Goal: Find specific page/section: Find specific page/section

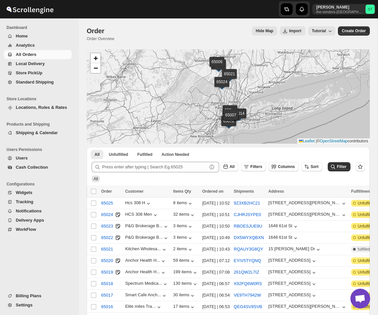
click at [26, 34] on span "Home" at bounding box center [22, 36] width 12 height 5
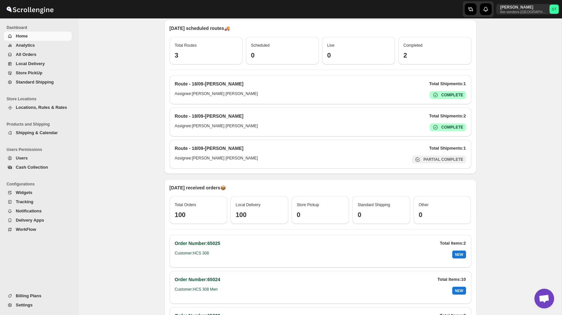
scroll to position [76, 0]
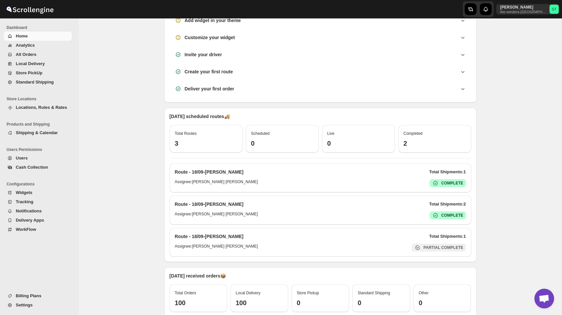
click at [194, 137] on div "Total Routes 3" at bounding box center [206, 137] width 62 height 20
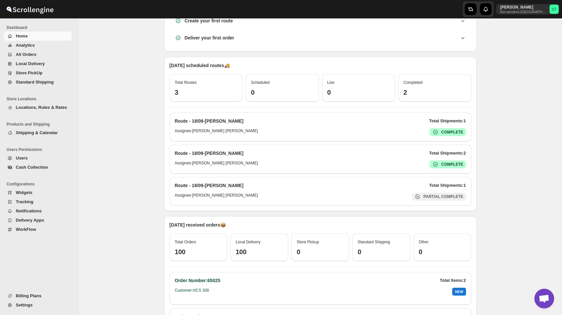
scroll to position [223, 0]
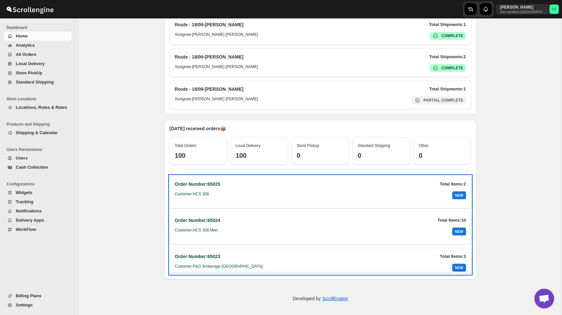
click at [204, 194] on h6 "Customer: HCS 308" at bounding box center [192, 195] width 34 height 8
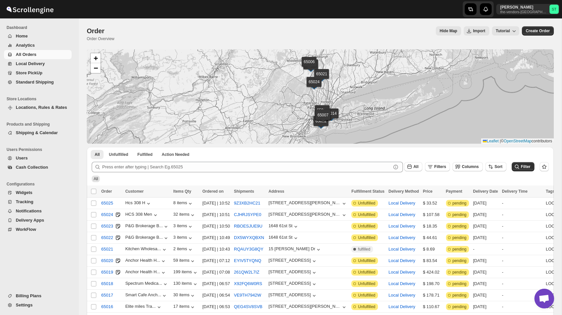
click at [39, 42] on span "Analytics" at bounding box center [43, 45] width 55 height 7
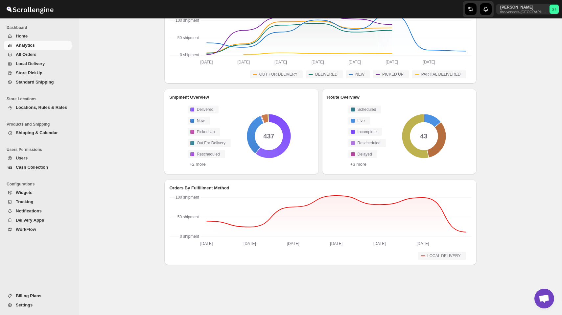
scroll to position [147, 0]
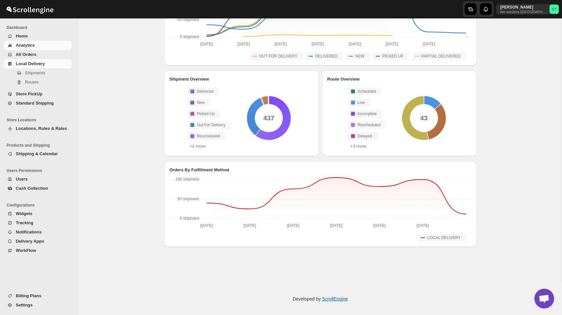
click at [34, 63] on span "Local Delivery" at bounding box center [30, 63] width 29 height 5
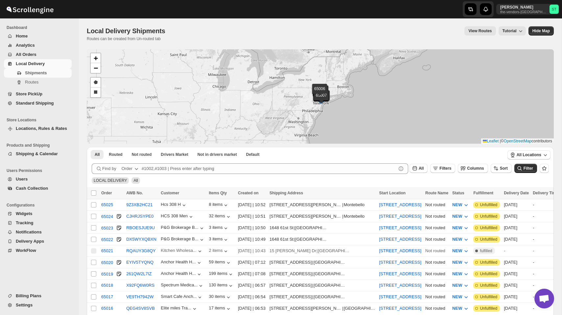
click at [400, 38] on div "Local Delivery Shipments Routes can be created from Un-routed tab View Routes T…" at bounding box center [320, 33] width 467 height 15
click at [43, 51] on span "All Orders" at bounding box center [43, 54] width 55 height 7
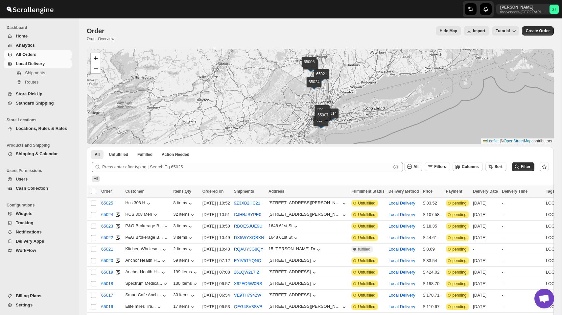
click at [43, 65] on span "Local Delivery" at bounding box center [30, 63] width 29 height 5
